Goal: Navigation & Orientation: Understand site structure

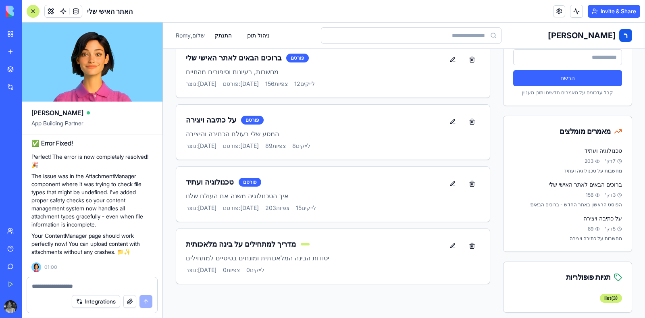
scroll to position [66, 0]
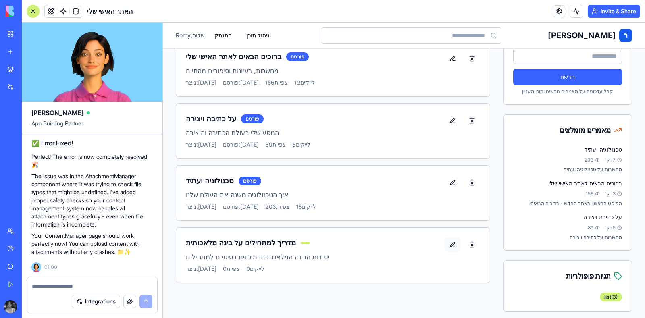
click at [446, 239] on button at bounding box center [453, 244] width 16 height 15
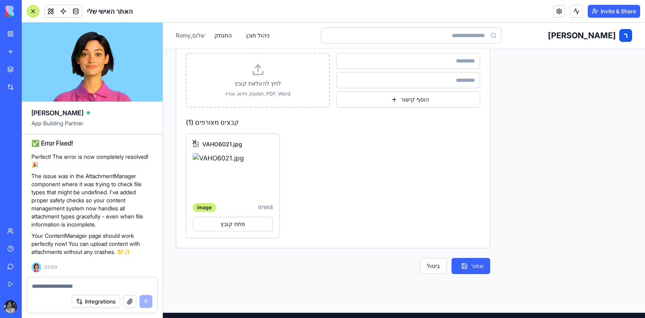
scroll to position [577, 0]
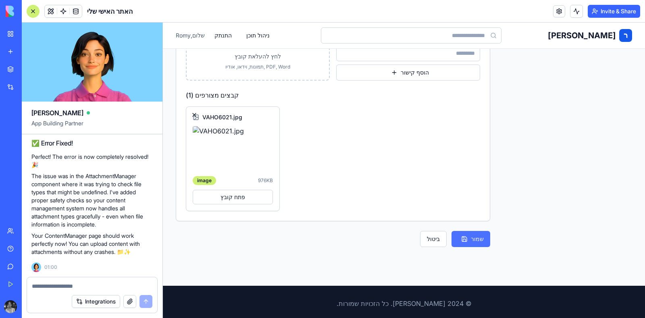
click at [467, 237] on button "שמור" at bounding box center [471, 239] width 39 height 16
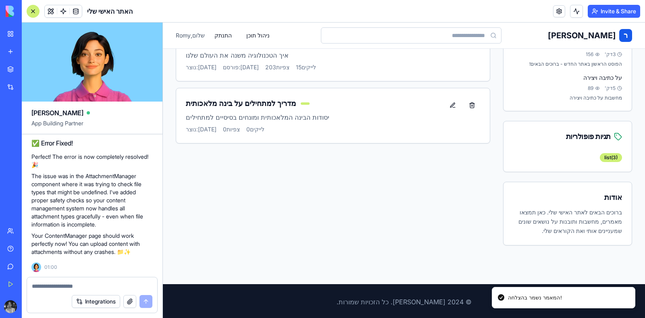
scroll to position [0, 0]
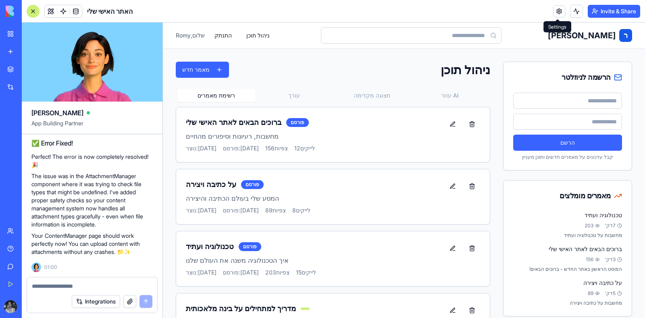
click at [554, 15] on link at bounding box center [559, 11] width 12 height 12
click at [628, 13] on button "Invite & Share" at bounding box center [614, 11] width 52 height 13
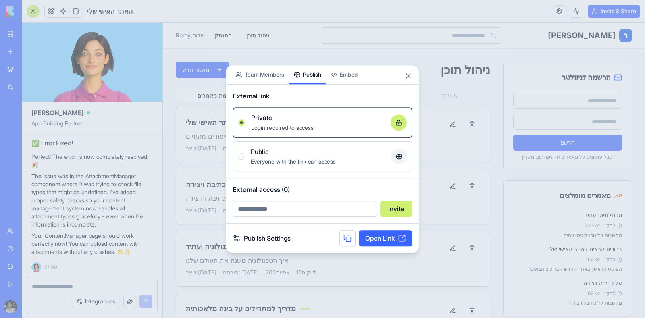
click at [317, 83] on div "Share App Team Members Publish Embed External link Private Login required to ac…" at bounding box center [323, 159] width 194 height 189
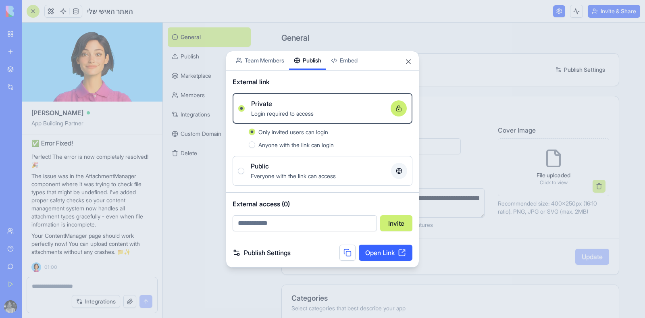
click at [370, 258] on link "Open Link" at bounding box center [386, 253] width 54 height 16
click at [406, 62] on button "Close" at bounding box center [408, 62] width 8 height 8
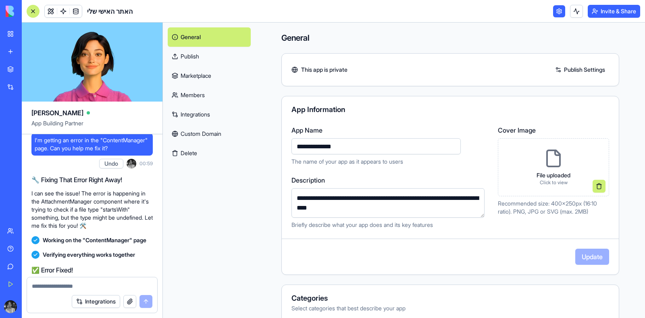
scroll to position [802, 0]
click at [106, 169] on button "Undo" at bounding box center [111, 164] width 24 height 10
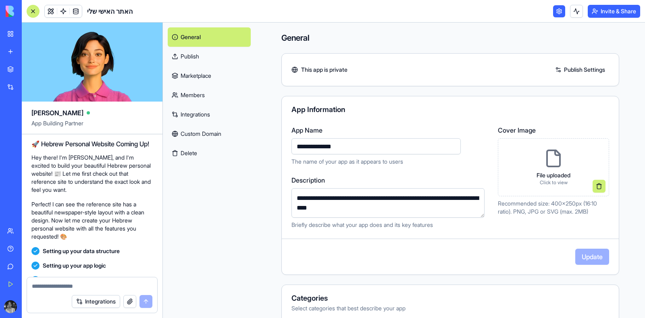
scroll to position [264, 0]
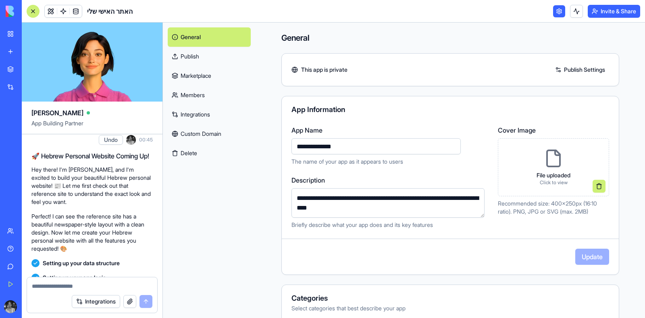
click at [112, 145] on button "Undo" at bounding box center [111, 140] width 24 height 10
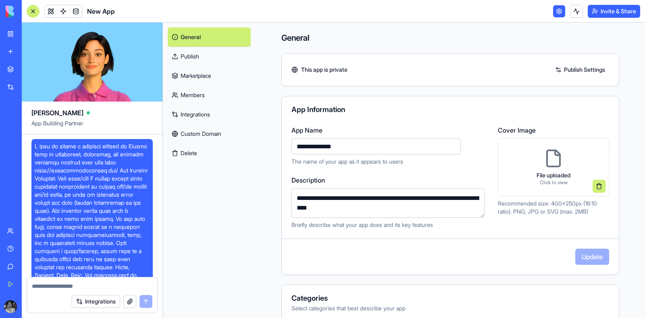
click at [29, 146] on div "My Home Fronts" at bounding box center [18, 143] width 23 height 8
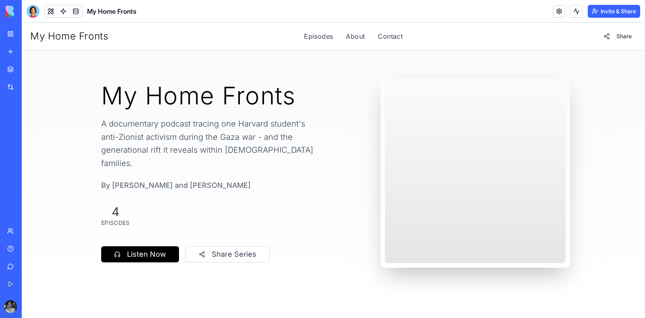
click at [456, 141] on div at bounding box center [475, 173] width 181 height 181
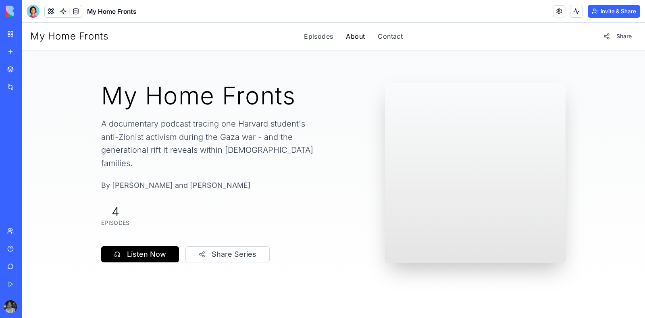
click at [346, 40] on link "About" at bounding box center [355, 36] width 19 height 10
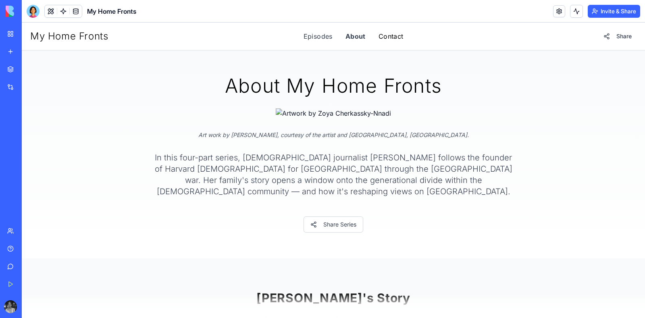
click at [381, 38] on link "Contact" at bounding box center [391, 36] width 25 height 10
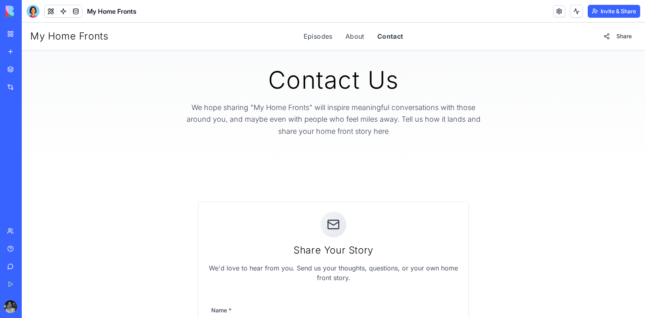
scroll to position [15, 0]
